Goal: Book appointment/travel/reservation

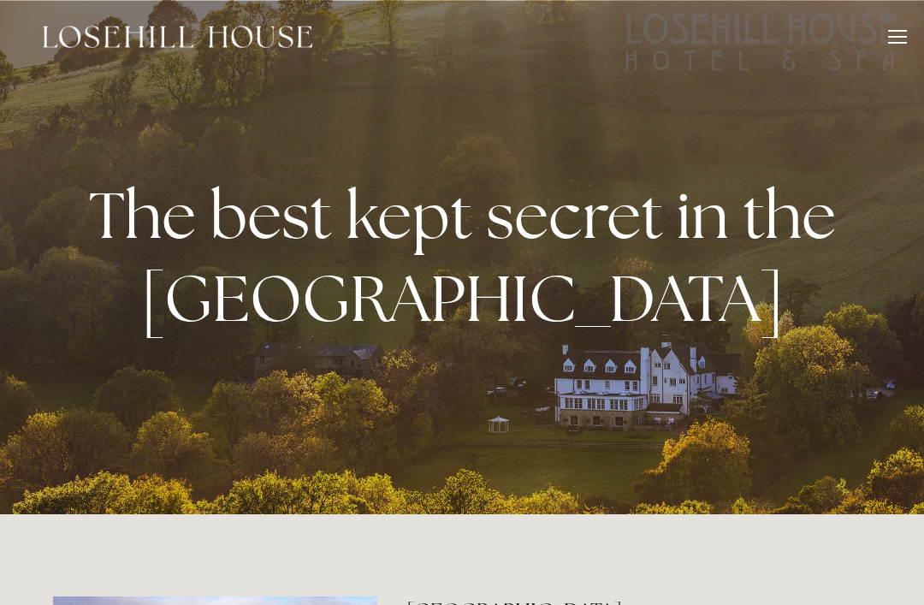
click at [891, 39] on div at bounding box center [897, 39] width 19 height 19
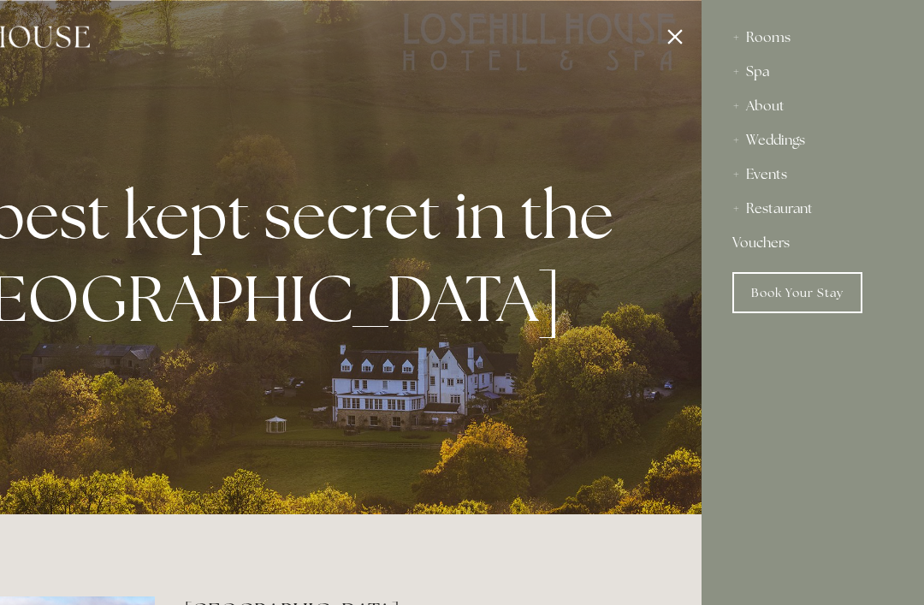
click at [775, 70] on div "Spa" at bounding box center [813, 72] width 161 height 34
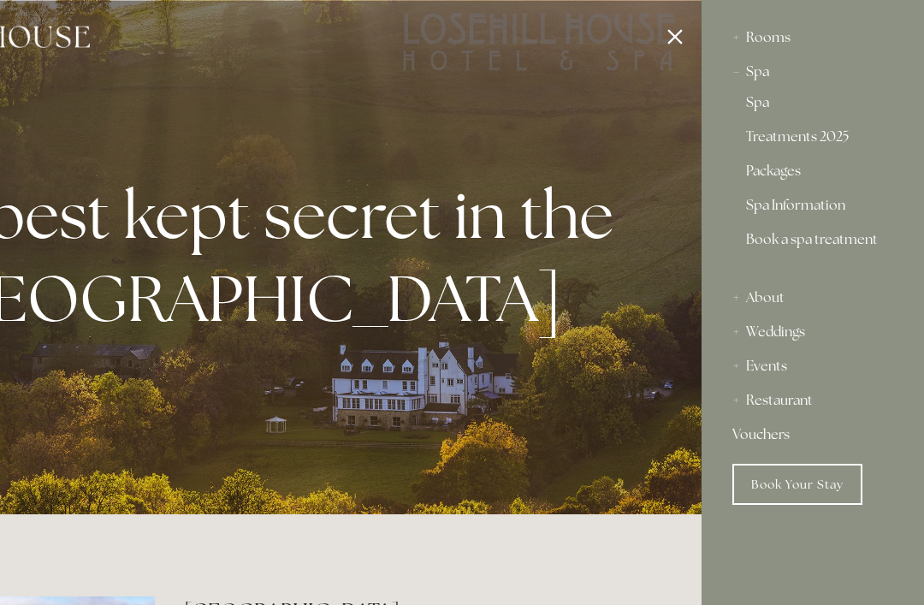
click at [829, 145] on link "Treatments 2025" at bounding box center [813, 140] width 134 height 21
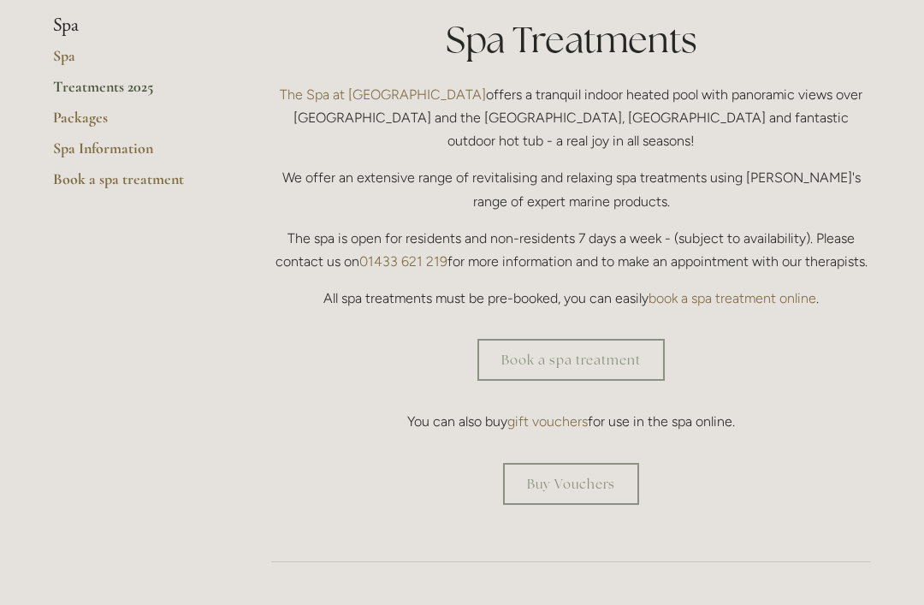
scroll to position [401, 0]
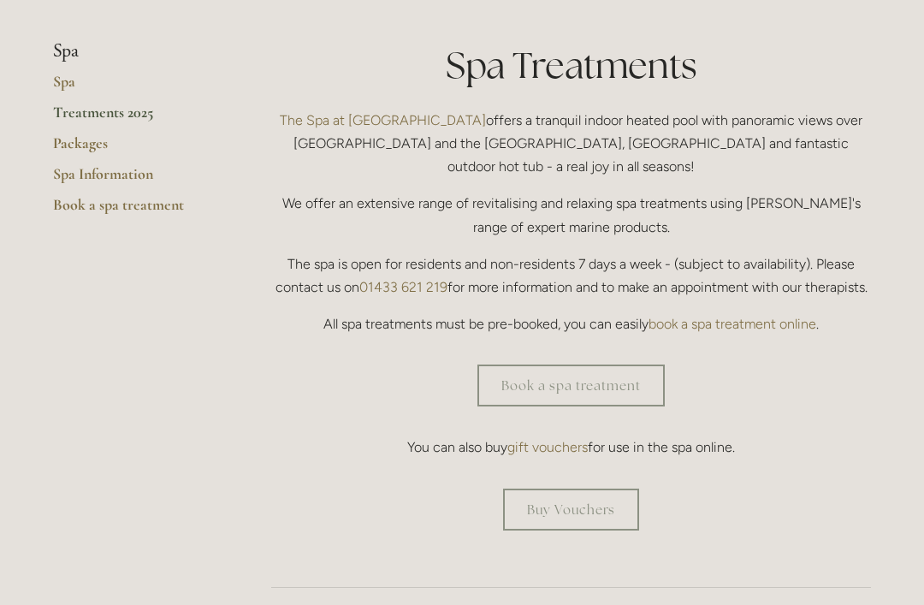
click at [602, 365] on link "Book a spa treatment" at bounding box center [571, 386] width 187 height 42
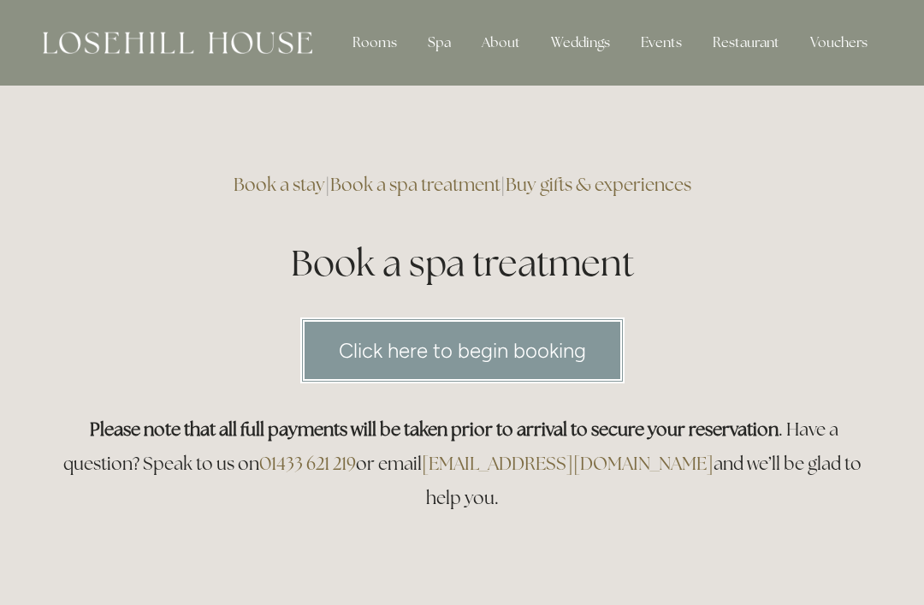
click at [549, 352] on link "Click here to begin booking" at bounding box center [462, 351] width 324 height 66
click at [386, 56] on div "Rooms" at bounding box center [375, 43] width 72 height 34
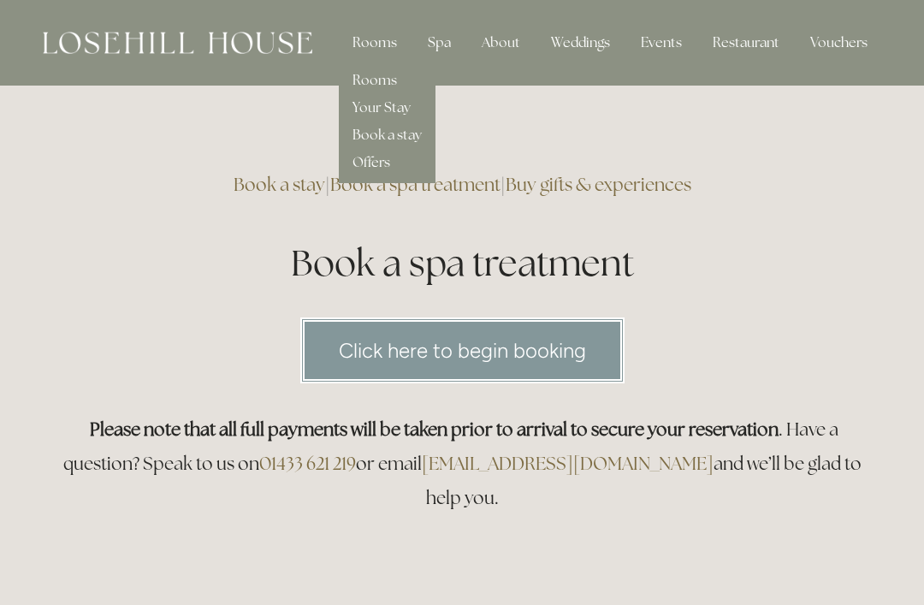
click at [393, 82] on link "Rooms" at bounding box center [375, 80] width 45 height 18
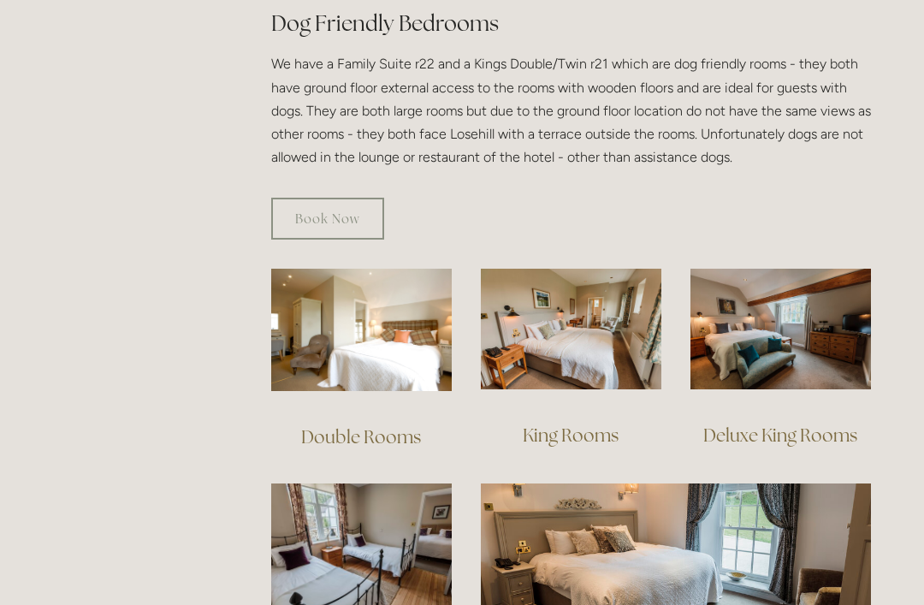
scroll to position [989, 0]
click at [600, 326] on img at bounding box center [571, 329] width 181 height 121
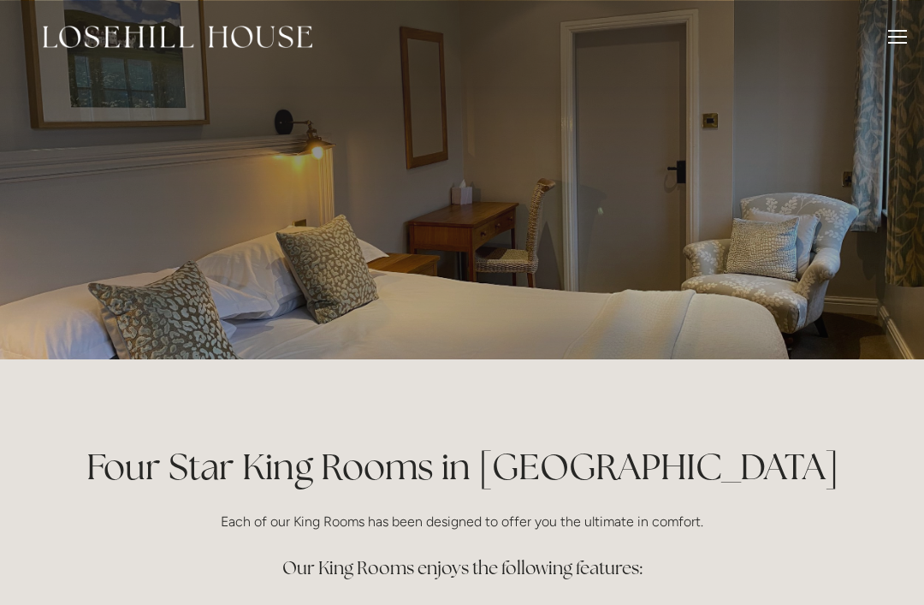
click at [894, 42] on div at bounding box center [897, 43] width 19 height 2
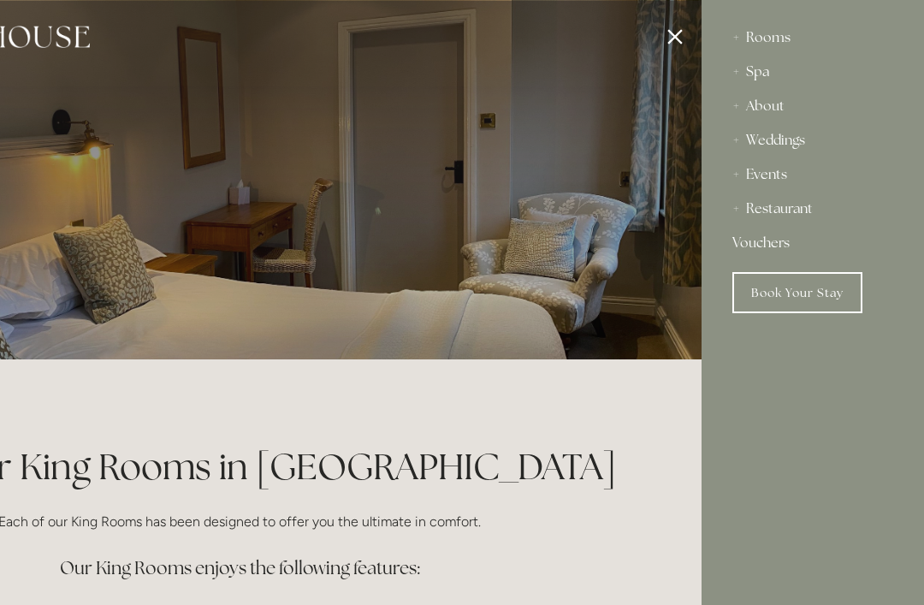
click at [812, 196] on div "Restaurant" at bounding box center [813, 209] width 161 height 34
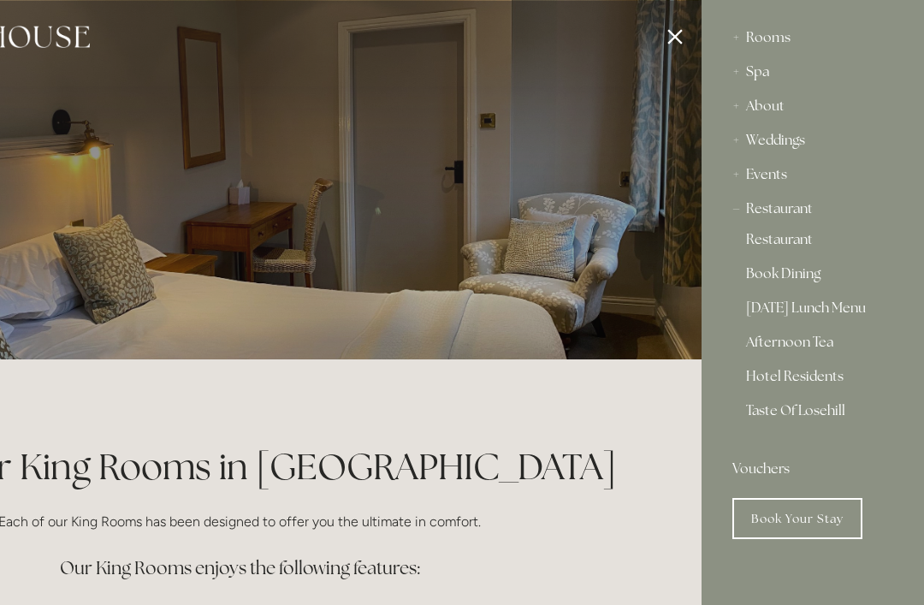
click at [889, 378] on div "Restaurant Book Dining [DATE] Lunch Menu Afternoon Tea Hotel Residents Taste Of…" at bounding box center [813, 339] width 161 height 226
click at [801, 385] on link "Hotel Residents" at bounding box center [813, 380] width 134 height 21
click at [818, 407] on link "Taste Of Losehill" at bounding box center [813, 417] width 134 height 27
click at [776, 43] on div "Rooms" at bounding box center [813, 38] width 161 height 34
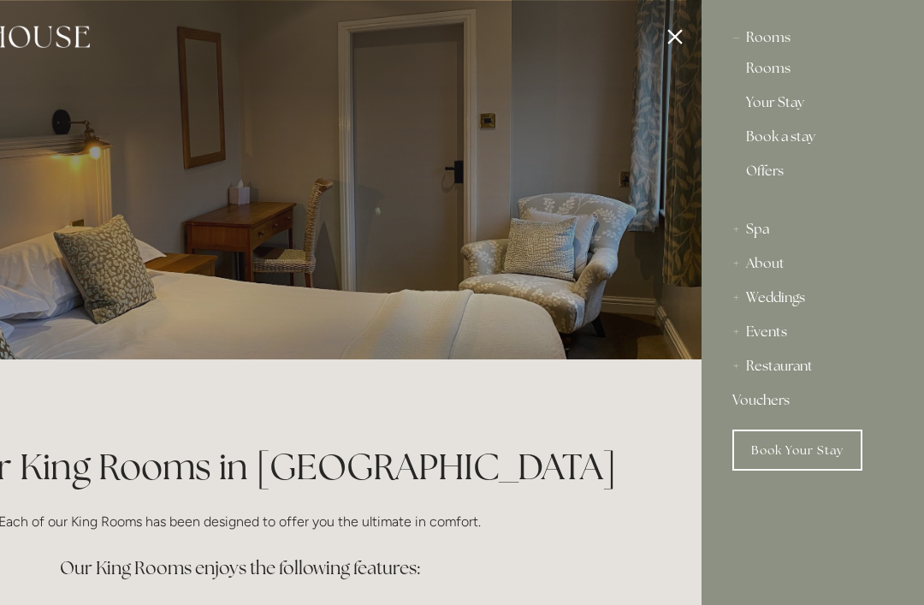
click at [786, 74] on link "Rooms" at bounding box center [813, 72] width 134 height 21
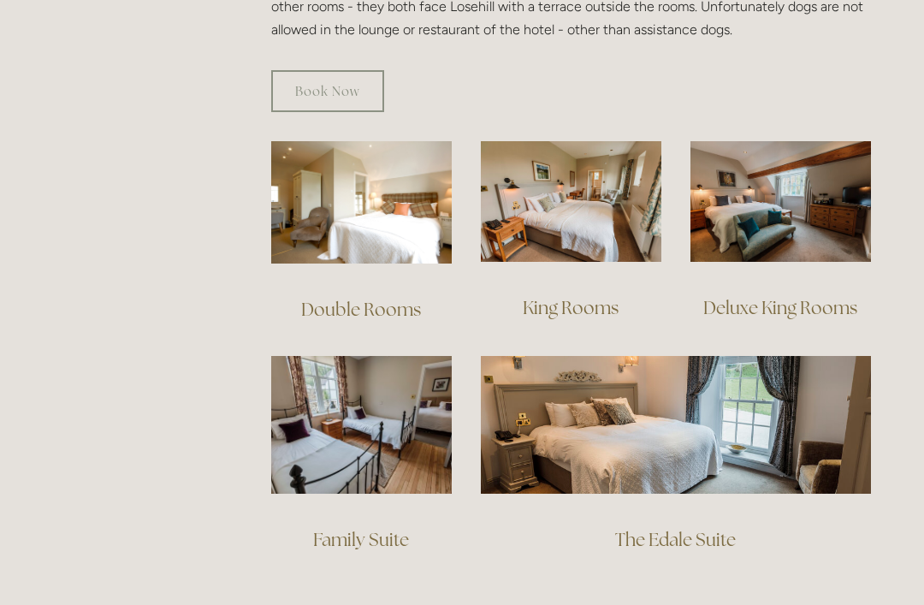
scroll to position [1117, 0]
click at [601, 211] on img at bounding box center [571, 201] width 181 height 121
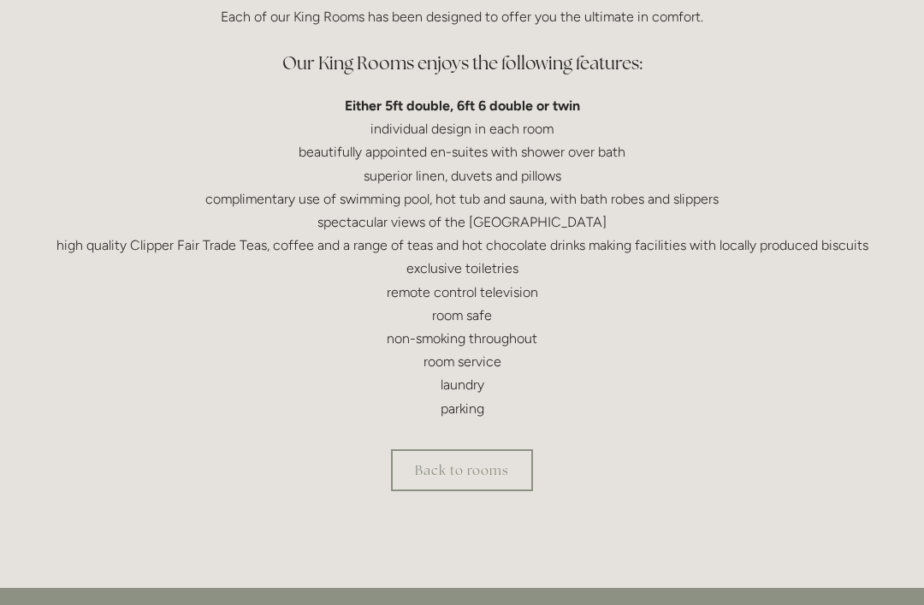
scroll to position [506, 0]
click at [518, 458] on link "Back to rooms" at bounding box center [462, 470] width 142 height 42
